Goal: Task Accomplishment & Management: Complete application form

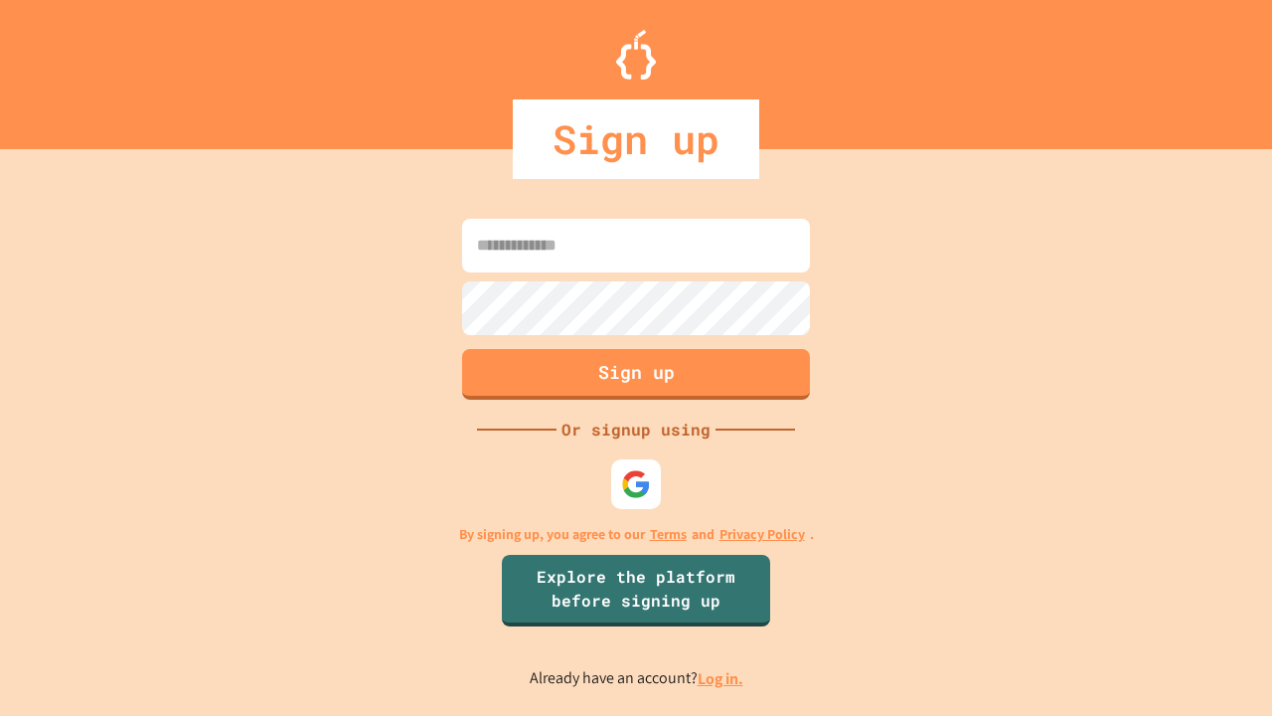
click at [722, 678] on link "Log in." at bounding box center [721, 678] width 46 height 21
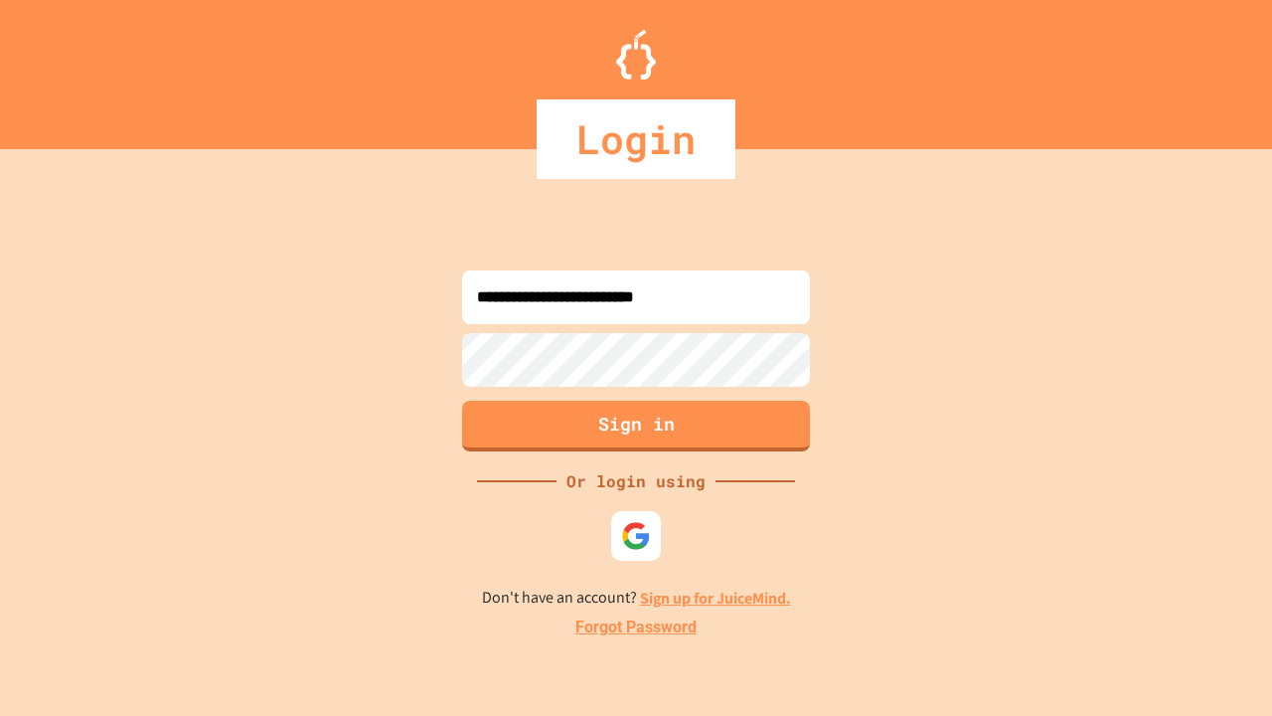
type input "**********"
